Goal: Manage account settings

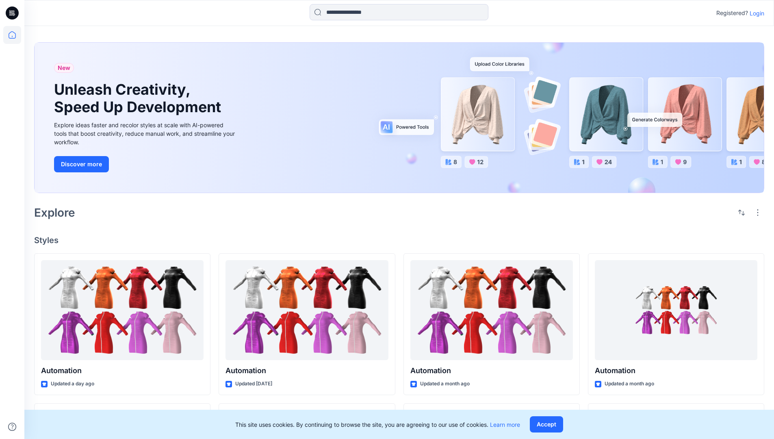
click at [755, 13] on p "Login" at bounding box center [757, 13] width 15 height 9
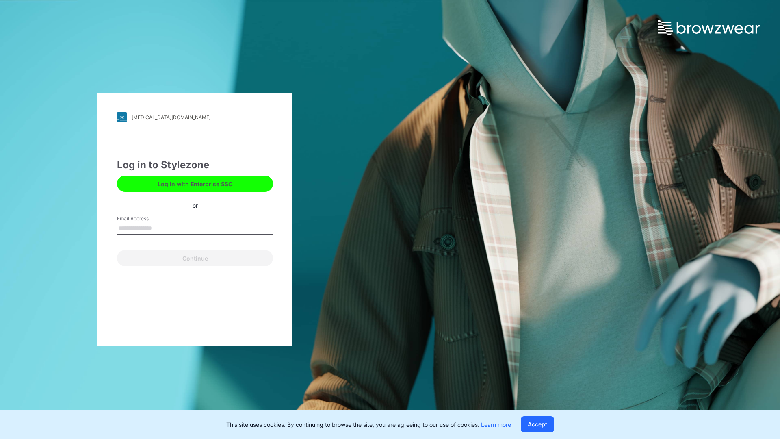
click at [160, 228] on input "Email Address" at bounding box center [195, 228] width 156 height 12
type input "**********"
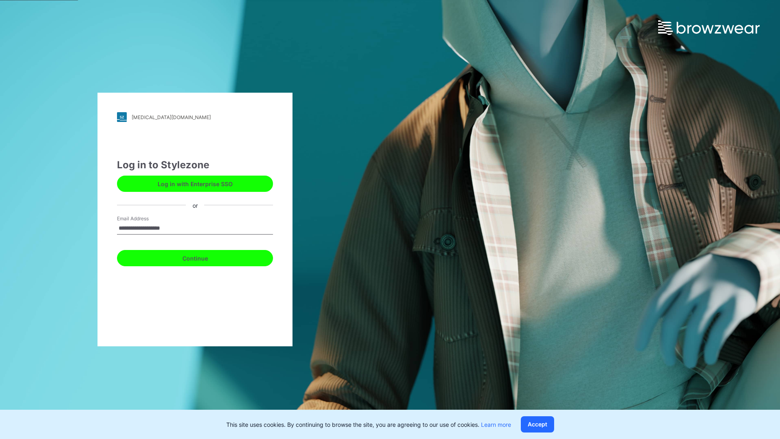
click at [204, 257] on button "Continue" at bounding box center [195, 258] width 156 height 16
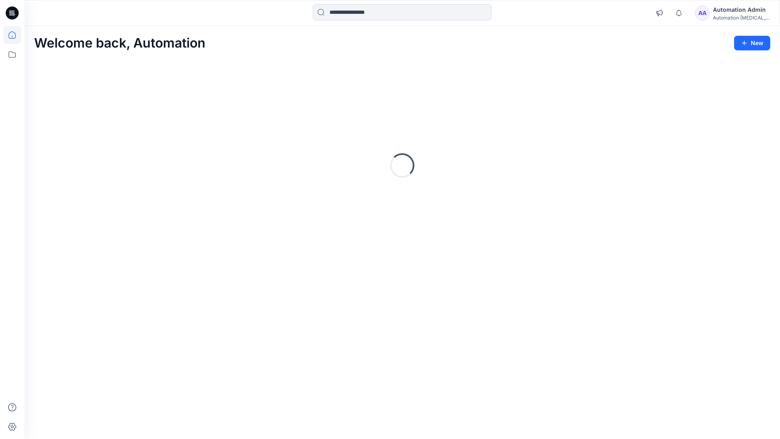
click at [15, 35] on icon at bounding box center [12, 34] width 7 height 7
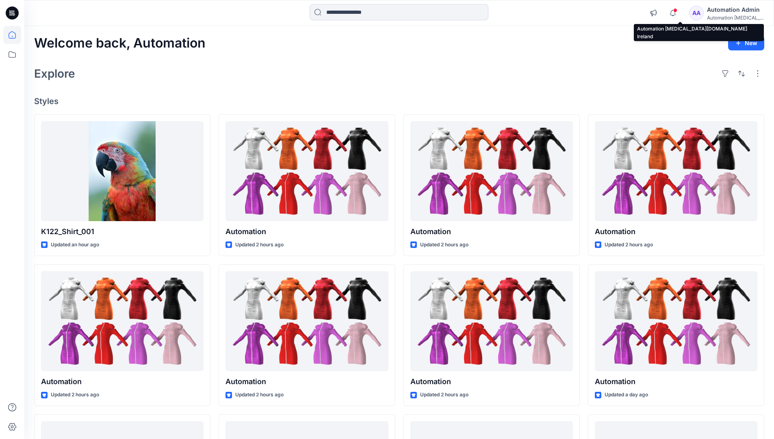
click at [724, 15] on div "Automation [MEDICAL_DATA]..." at bounding box center [735, 18] width 57 height 6
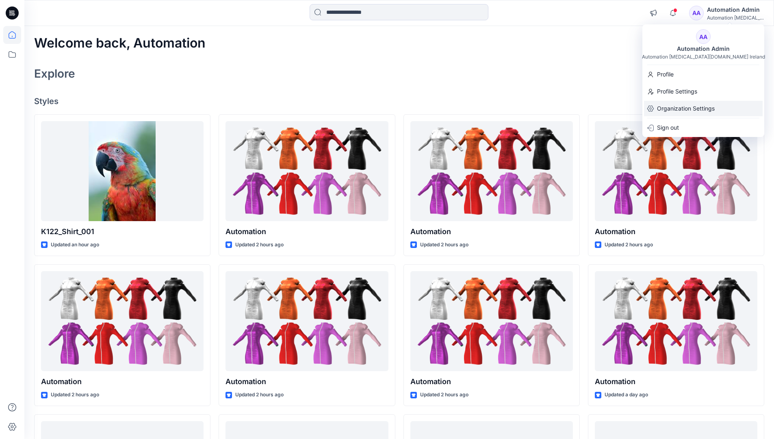
click at [684, 110] on p "Organization Settings" at bounding box center [686, 108] width 58 height 15
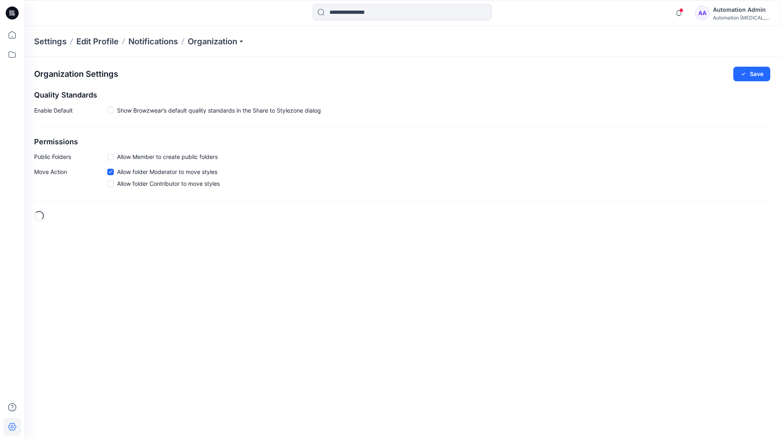
click at [112, 156] on span at bounding box center [110, 157] width 7 height 7
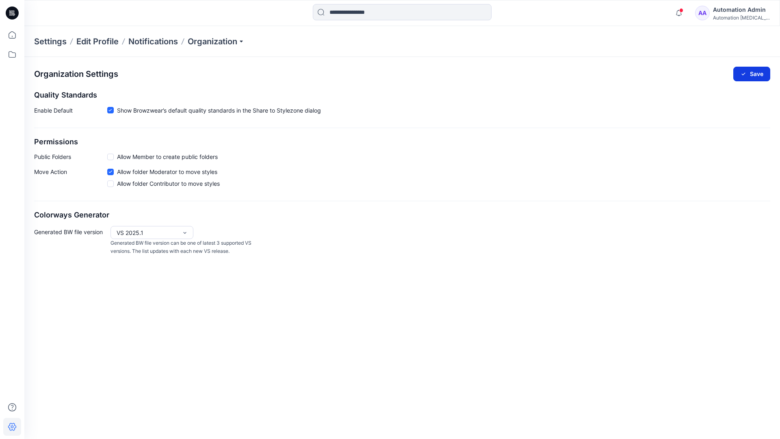
click at [757, 71] on button "Save" at bounding box center [751, 74] width 37 height 15
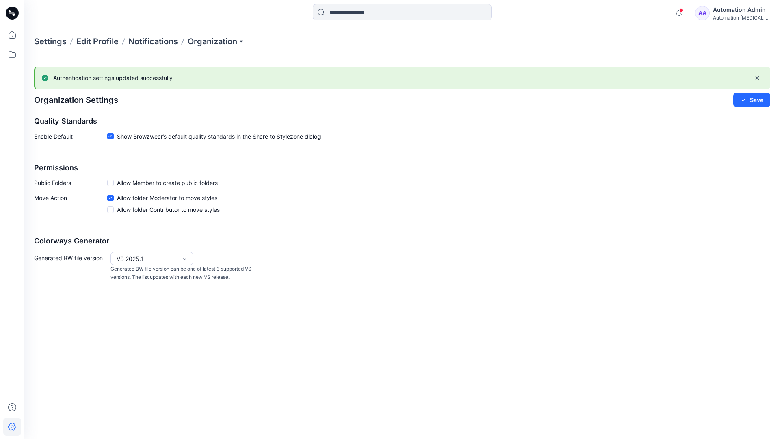
click at [741, 17] on div "Automation [MEDICAL_DATA]..." at bounding box center [741, 18] width 57 height 6
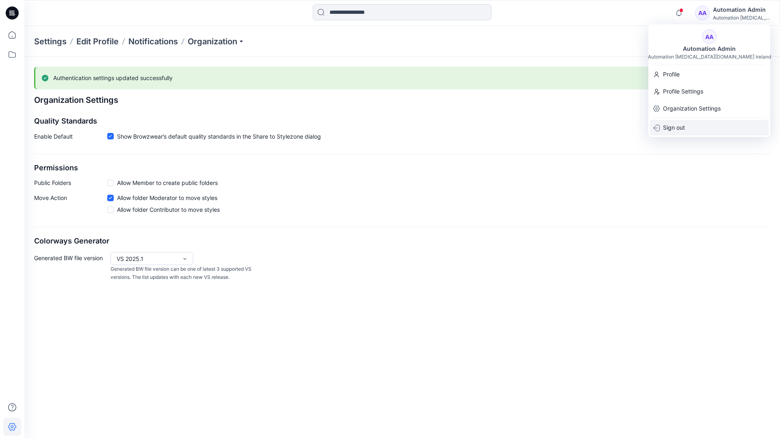
click at [688, 126] on div "Sign out" at bounding box center [709, 127] width 119 height 15
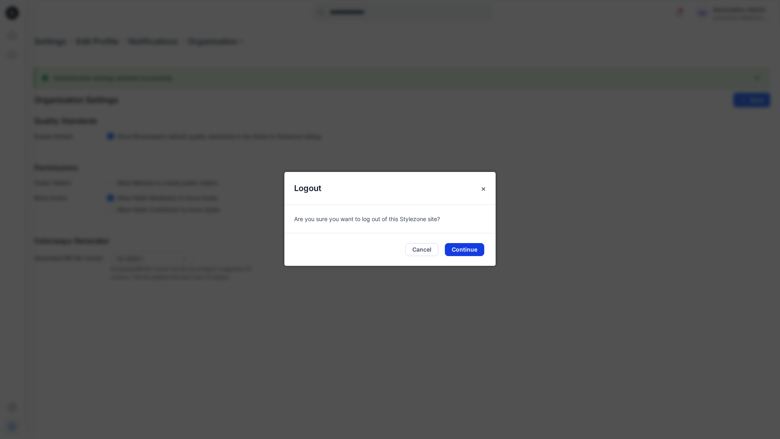
click at [471, 246] on button "Continue" at bounding box center [464, 249] width 39 height 13
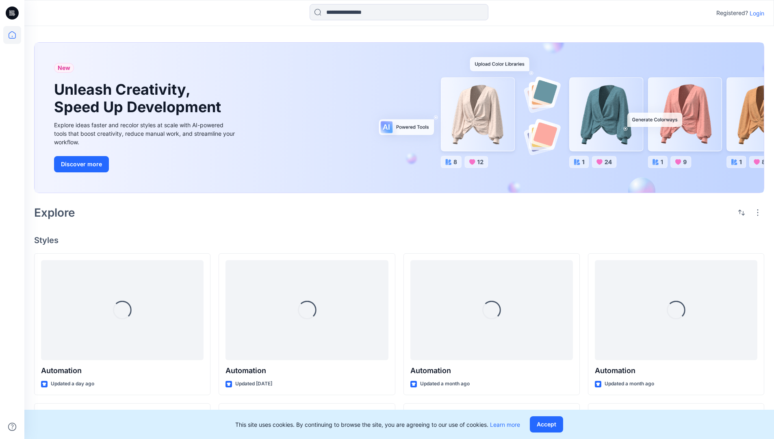
click at [759, 13] on p "Login" at bounding box center [757, 13] width 15 height 9
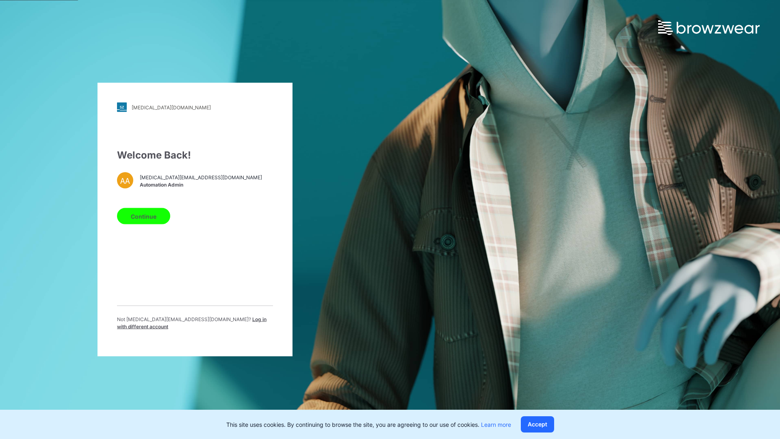
click at [208, 322] on span "Log in with different account" at bounding box center [192, 322] width 150 height 13
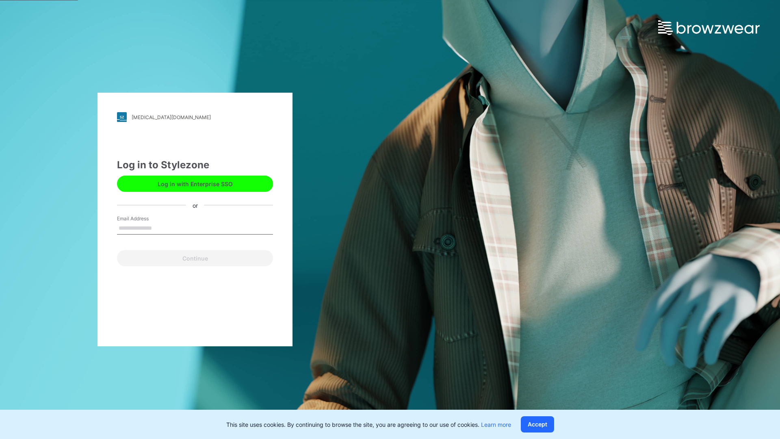
click at [173, 229] on input "Email Address" at bounding box center [195, 228] width 156 height 12
type input "**********"
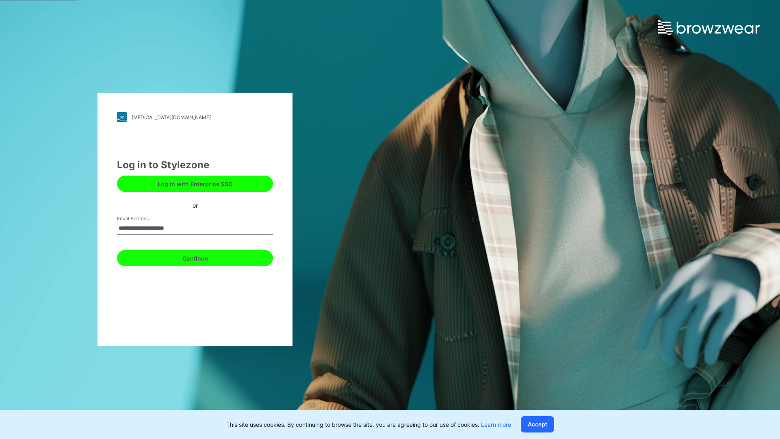
click at [197, 258] on button "Continue" at bounding box center [195, 258] width 156 height 16
